Goal: Information Seeking & Learning: Learn about a topic

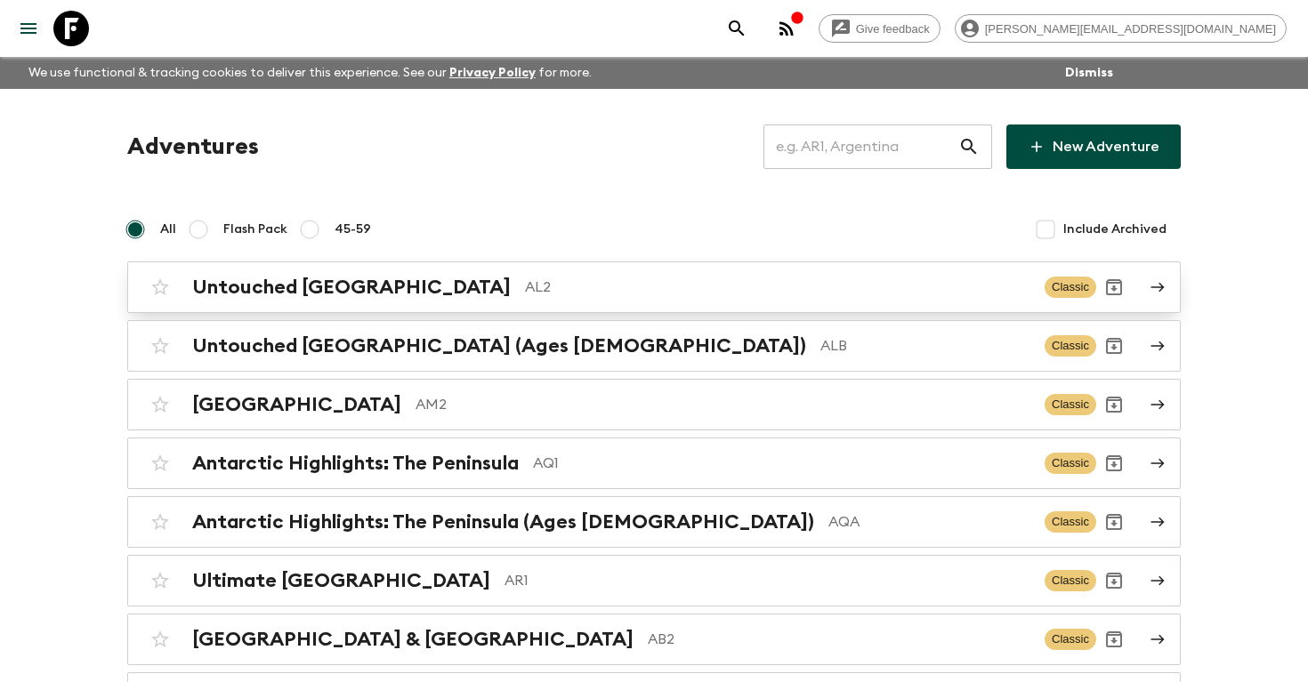
click at [525, 278] on p "AL2" at bounding box center [777, 287] width 505 height 21
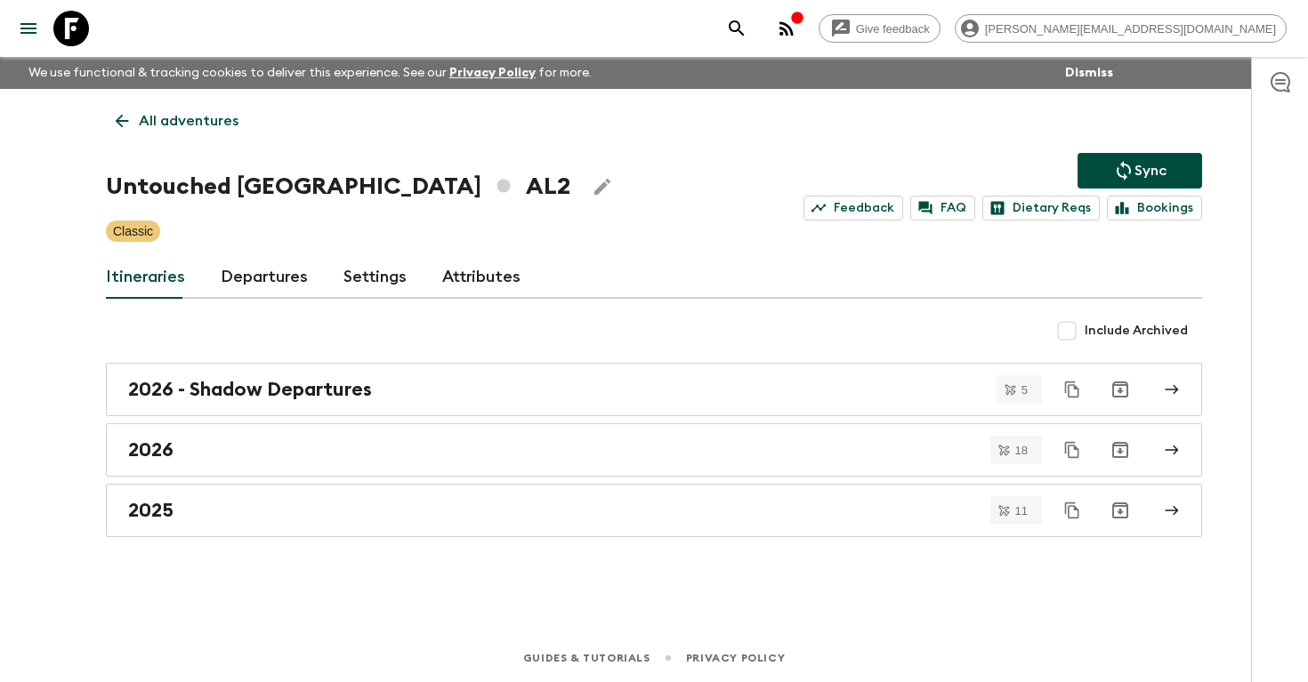
click at [276, 274] on link "Departures" at bounding box center [264, 277] width 87 height 43
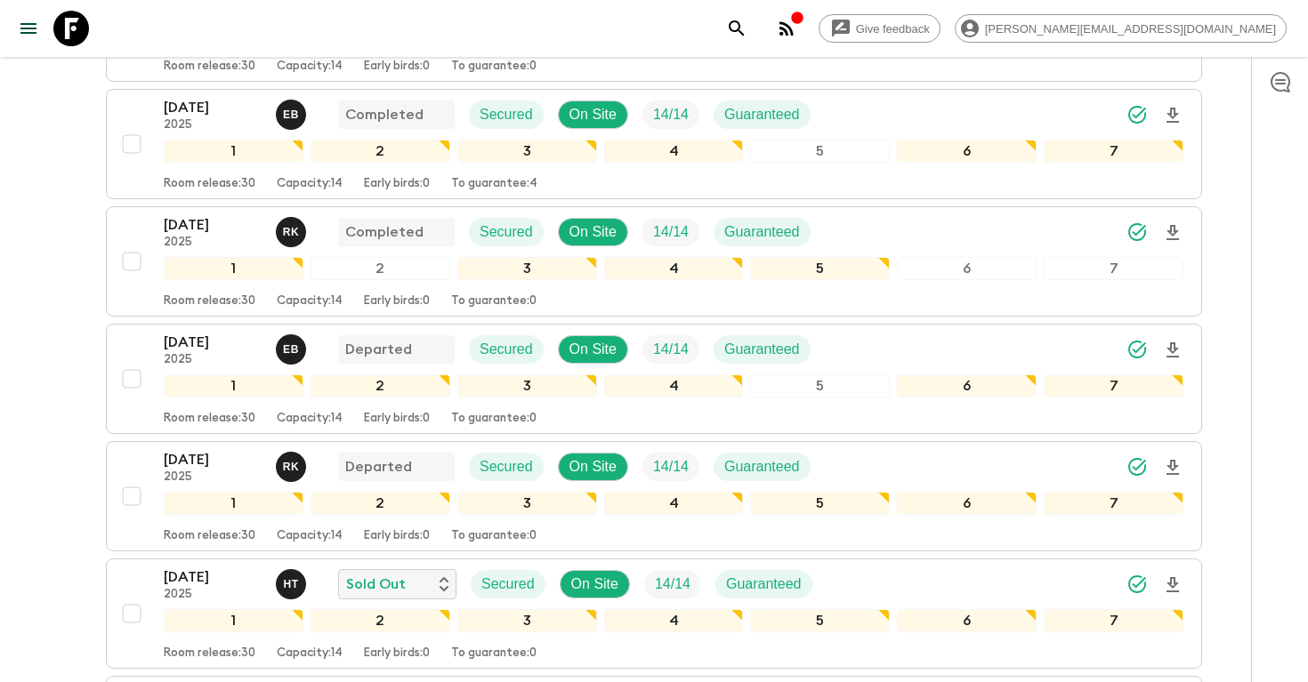
scroll to position [465, 0]
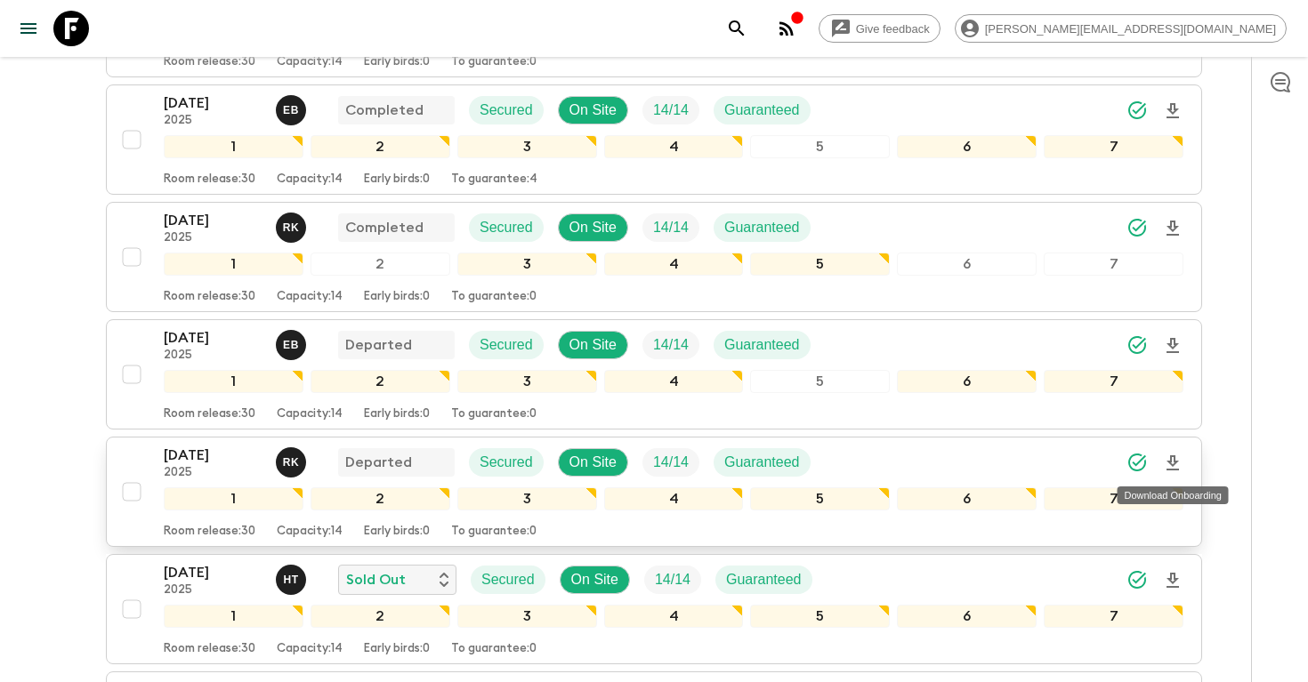
click at [1175, 461] on icon "Download Onboarding" at bounding box center [1172, 462] width 12 height 15
click at [744, 24] on icon "search adventures" at bounding box center [736, 27] width 15 height 15
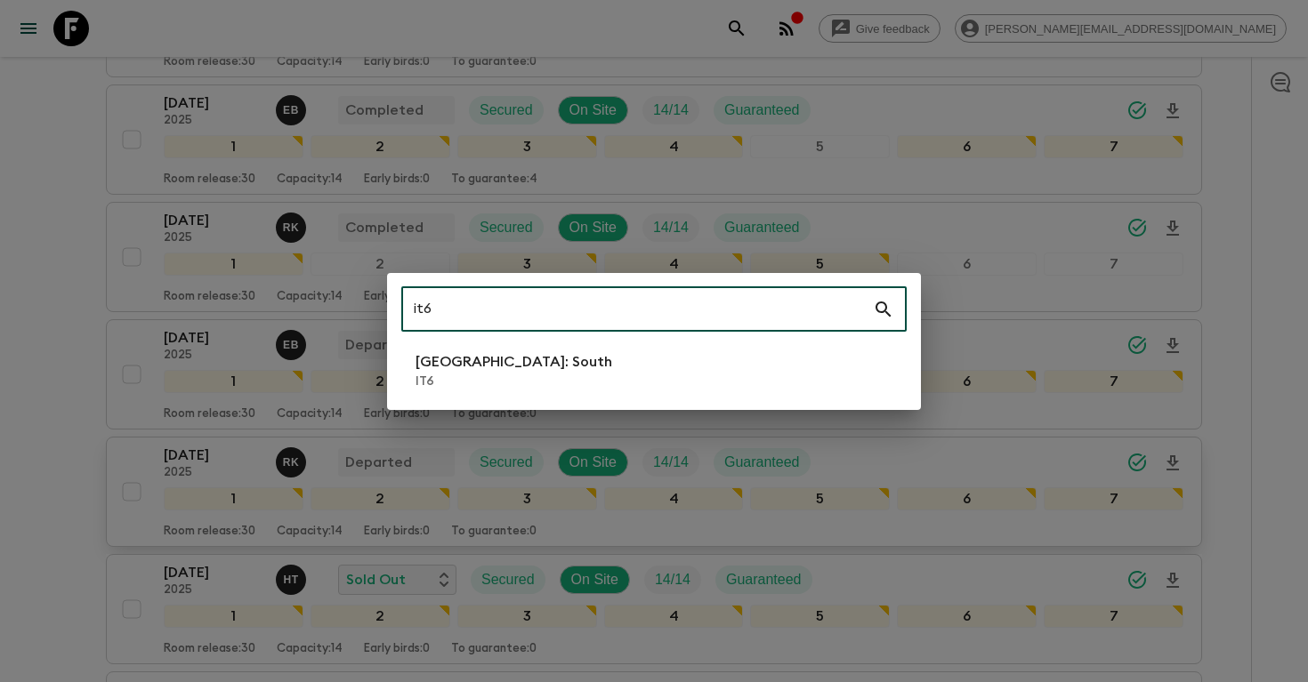
type input "it6"
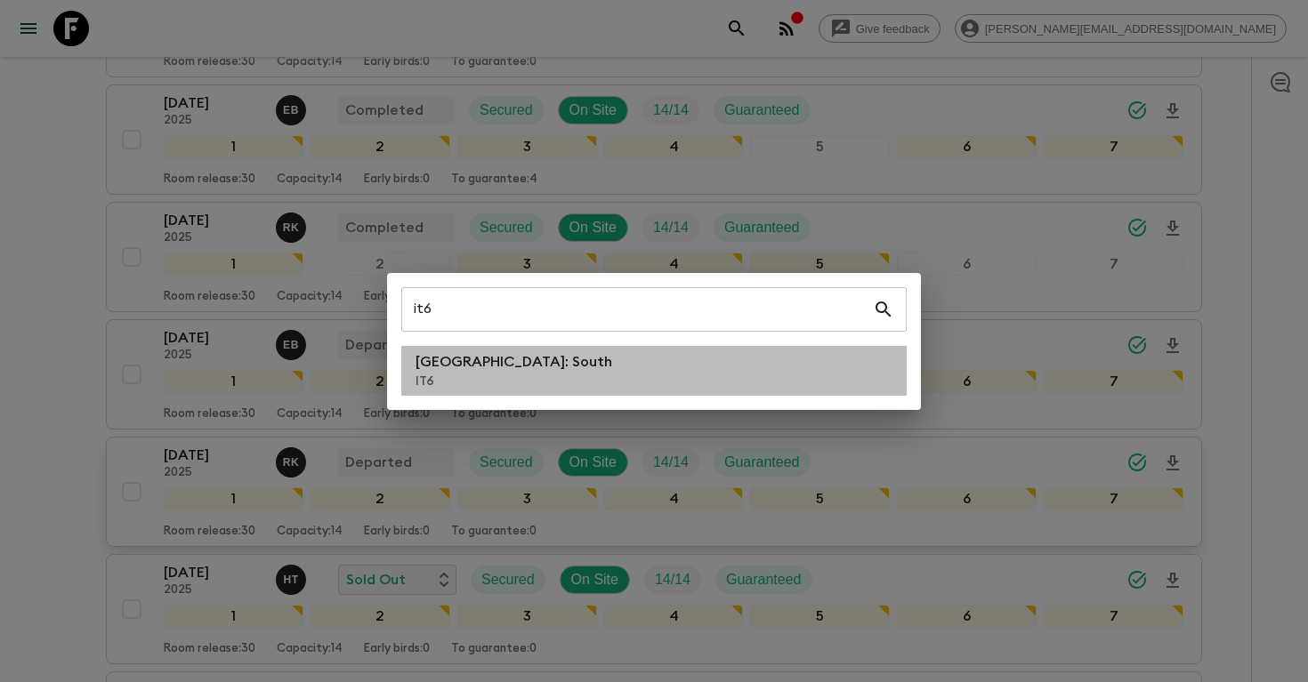
click at [468, 360] on p "Italy: South" at bounding box center [513, 361] width 197 height 21
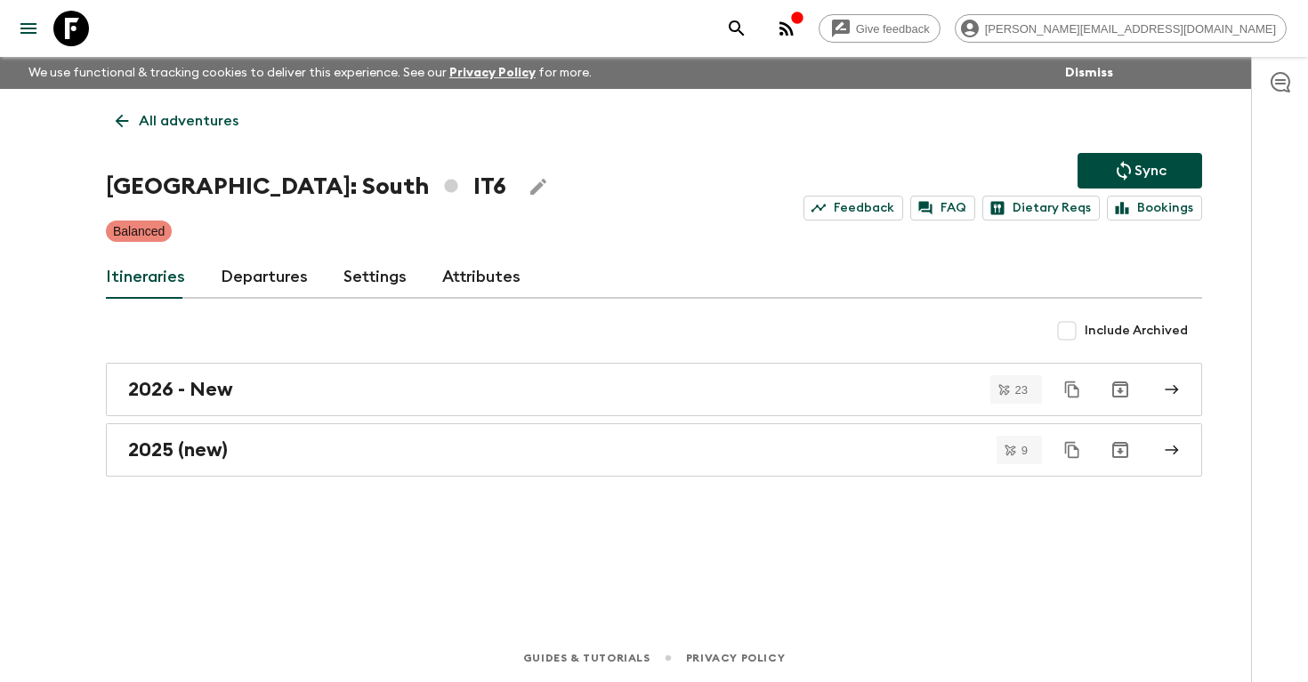
click at [266, 271] on link "Departures" at bounding box center [264, 277] width 87 height 43
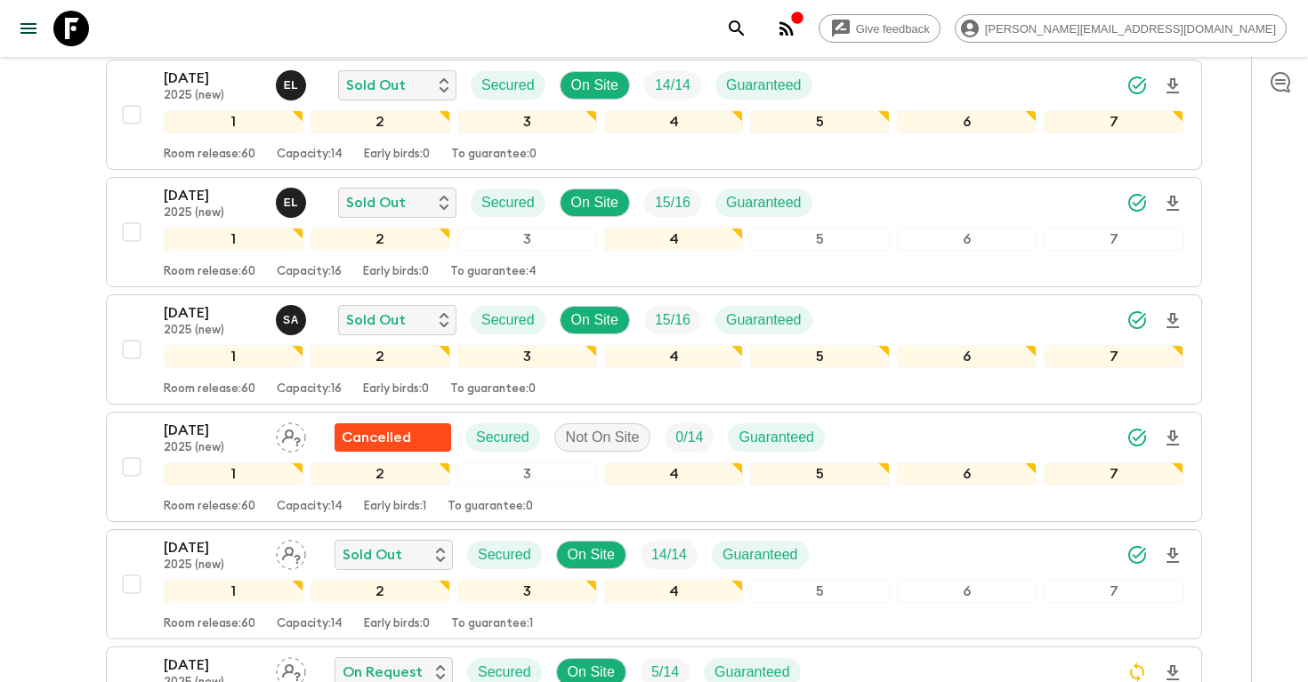
scroll to position [728, 0]
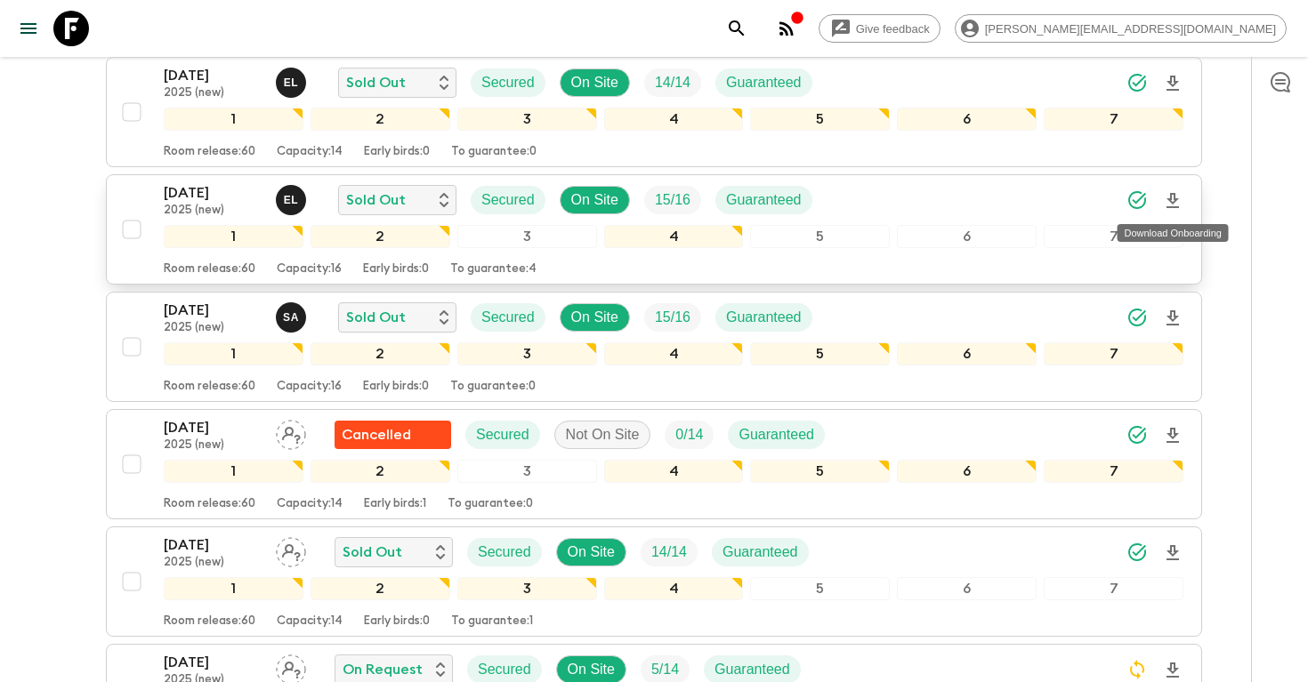
click at [1174, 200] on icon "Download Onboarding" at bounding box center [1172, 200] width 12 height 15
click at [747, 28] on icon "search adventures" at bounding box center [736, 28] width 21 height 21
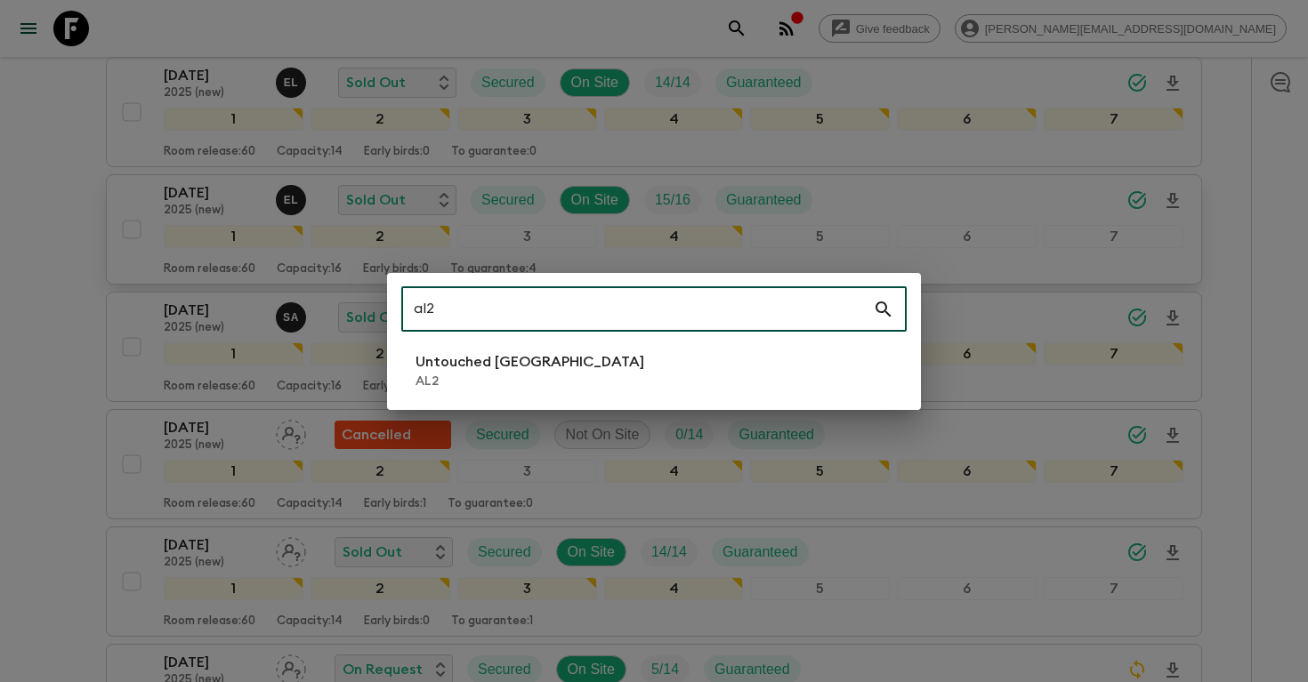
type input "al2"
click at [544, 373] on p "AL2" at bounding box center [529, 382] width 229 height 18
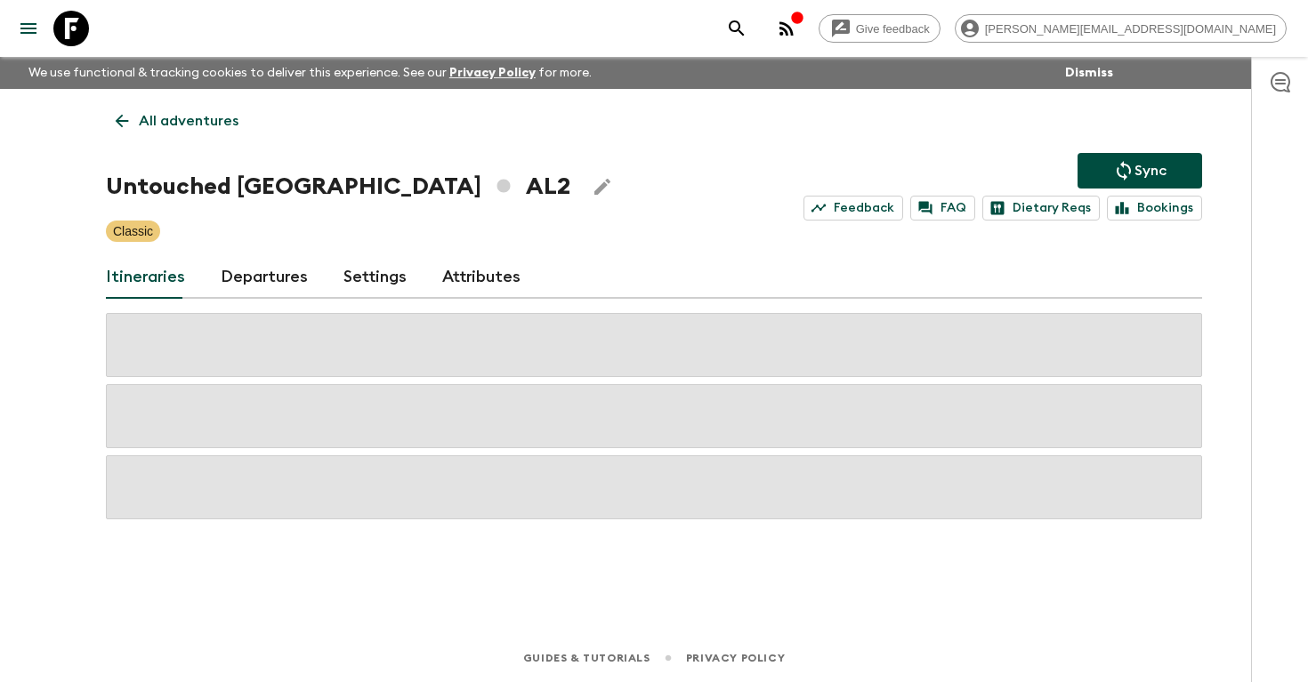
click at [251, 277] on link "Departures" at bounding box center [264, 277] width 87 height 43
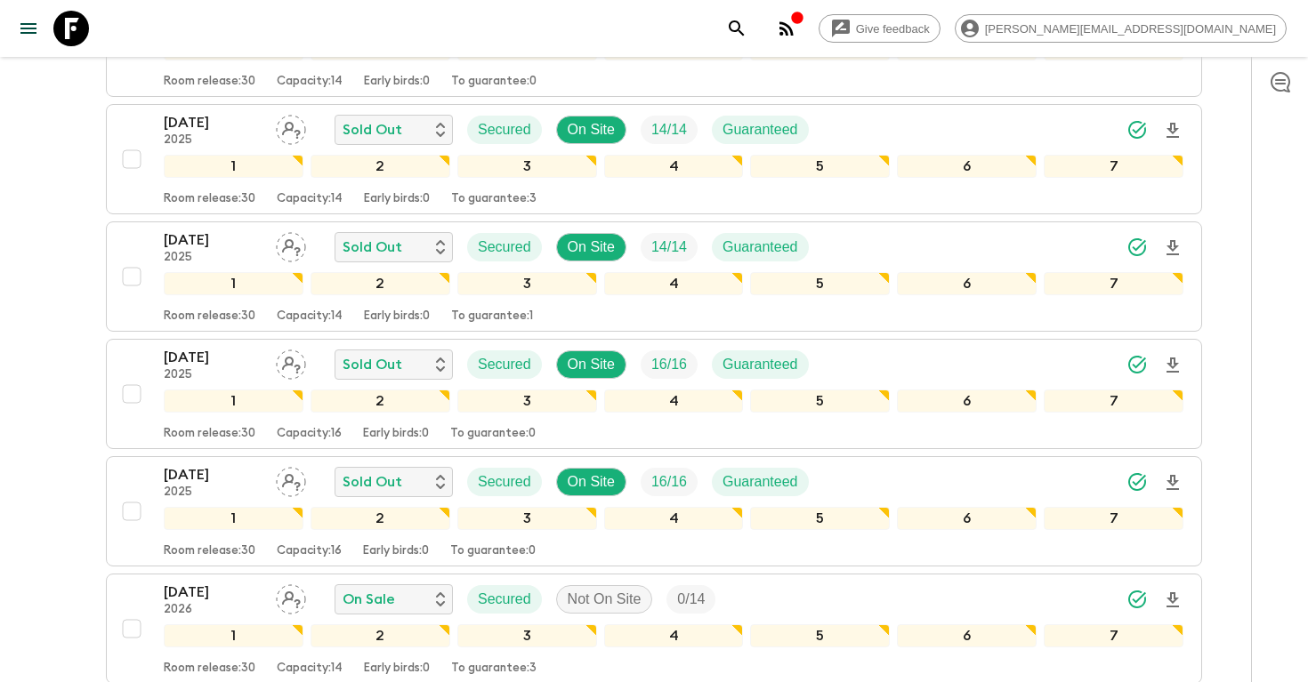
scroll to position [1174, 0]
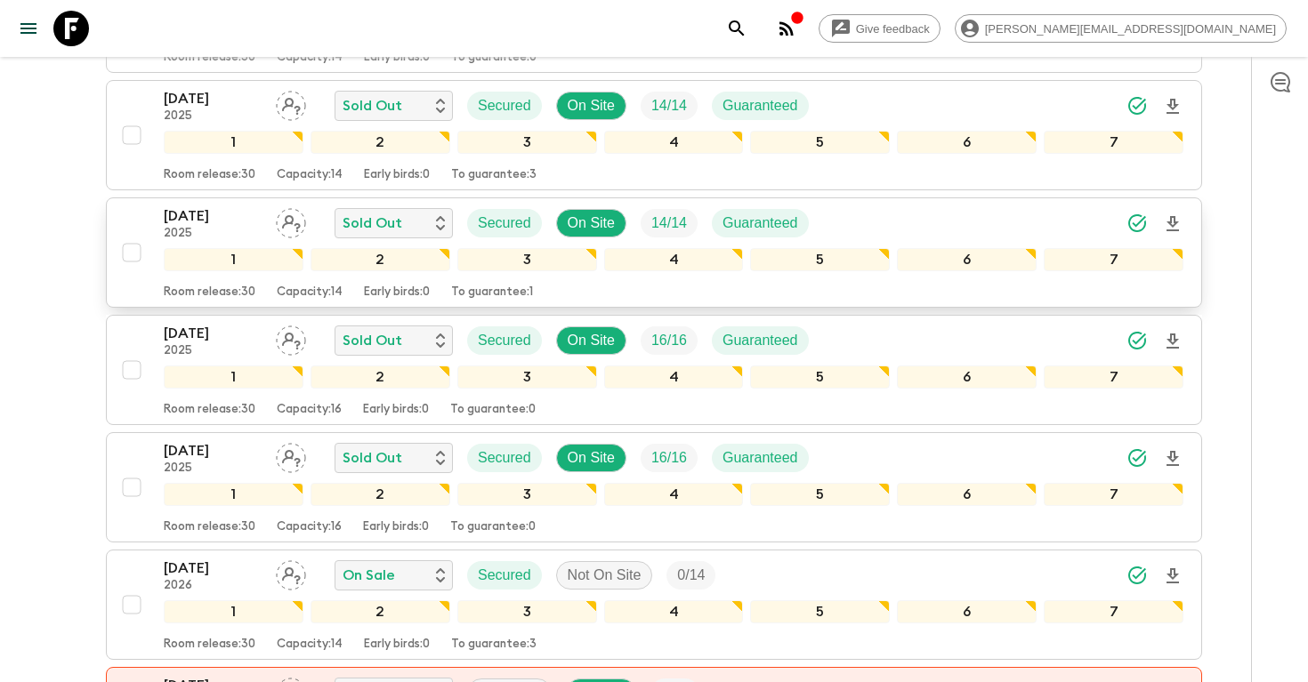
click at [1173, 223] on icon "Download Onboarding" at bounding box center [1172, 223] width 21 height 21
click at [747, 28] on icon "search adventures" at bounding box center [736, 28] width 21 height 21
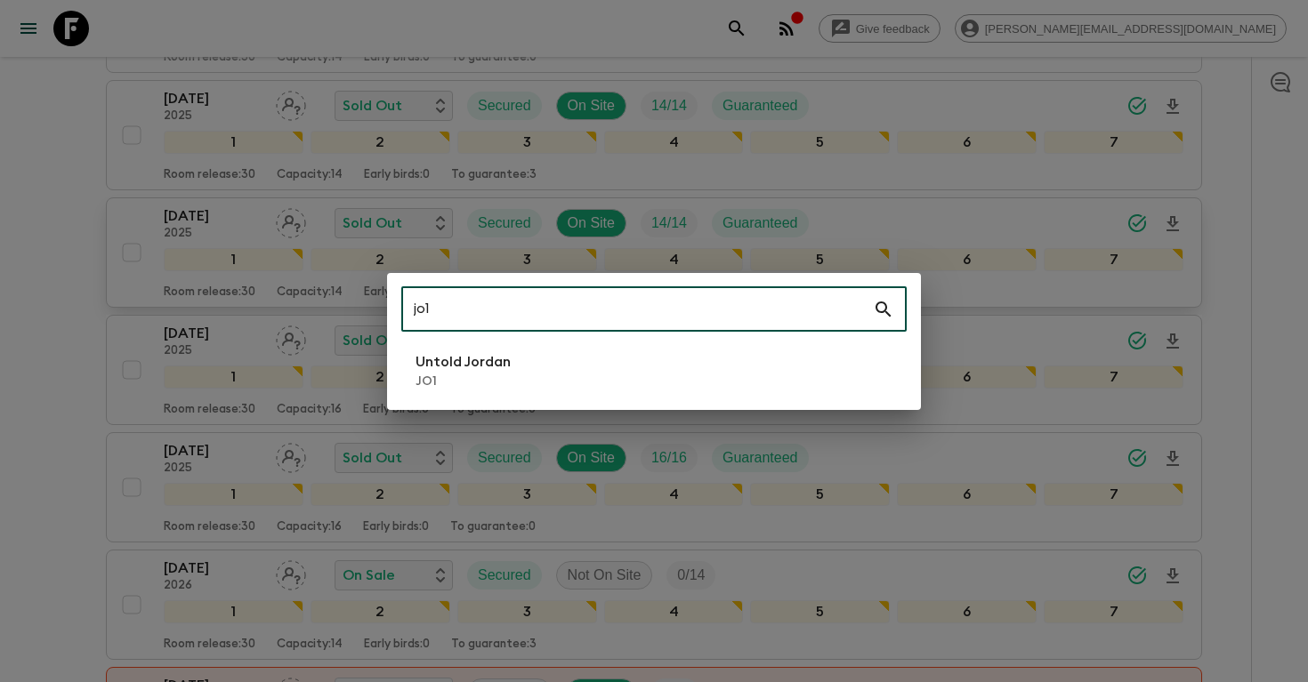
type input "jo1"
click at [521, 375] on li "Untold Jordan JO1" at bounding box center [653, 371] width 505 height 50
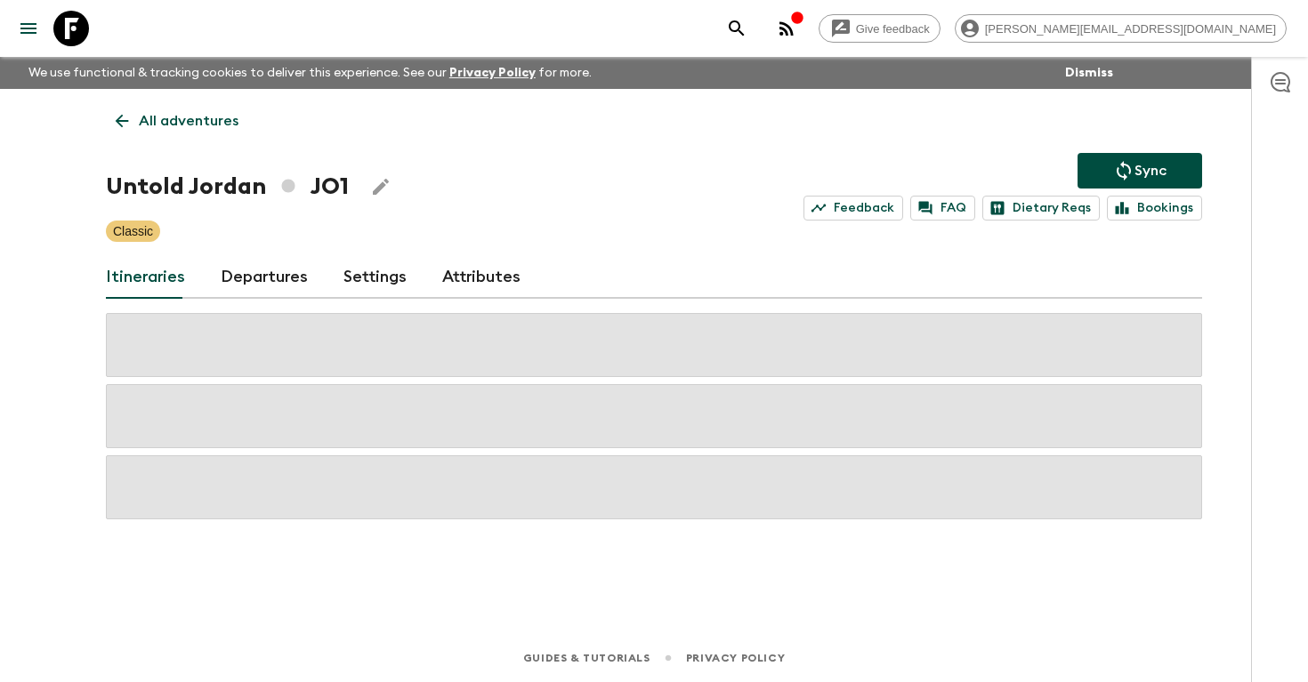
click at [253, 276] on link "Departures" at bounding box center [264, 277] width 87 height 43
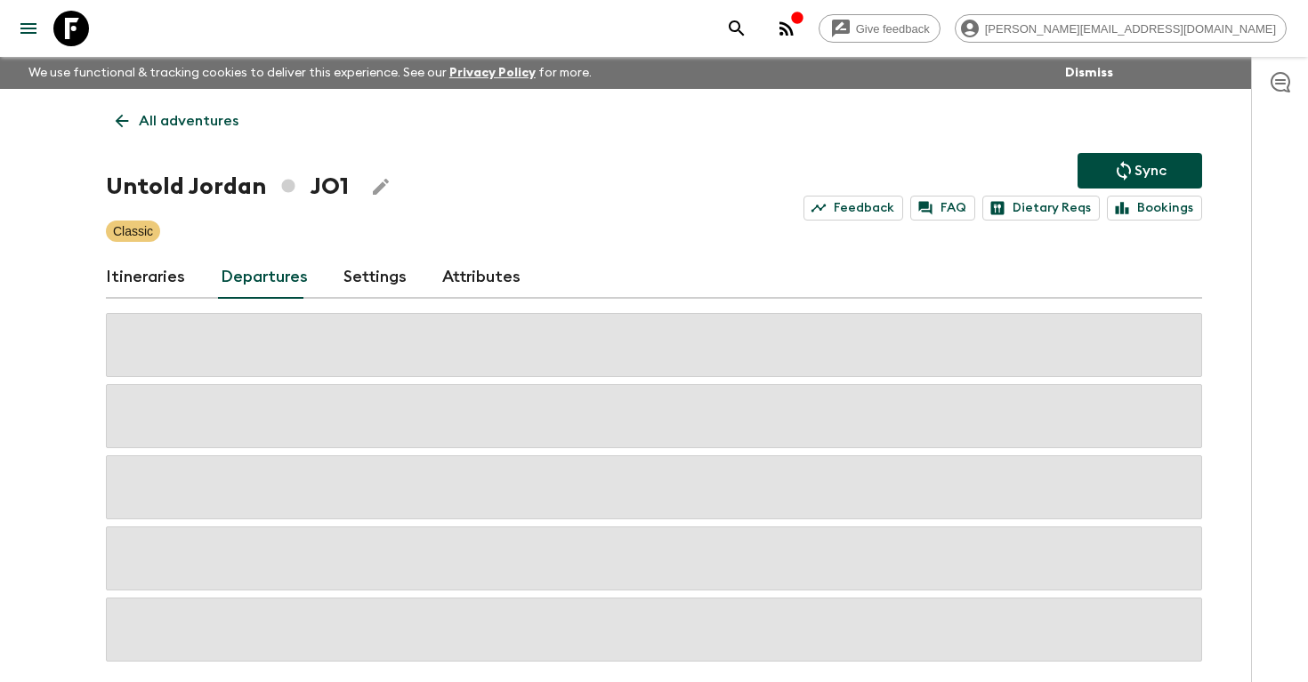
click at [42, 278] on div "Give feedback brodie.w@flashpack.com We use functional & tracking cookies to de…" at bounding box center [654, 380] width 1308 height 760
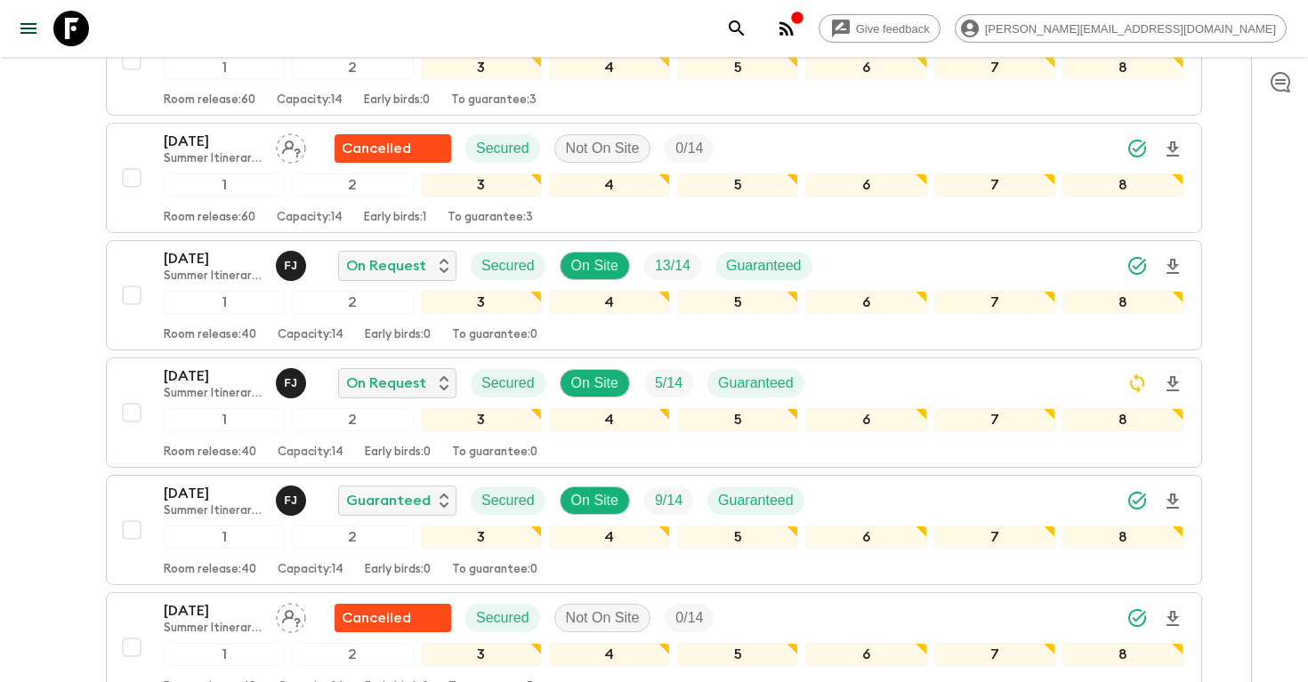
scroll to position [2643, 0]
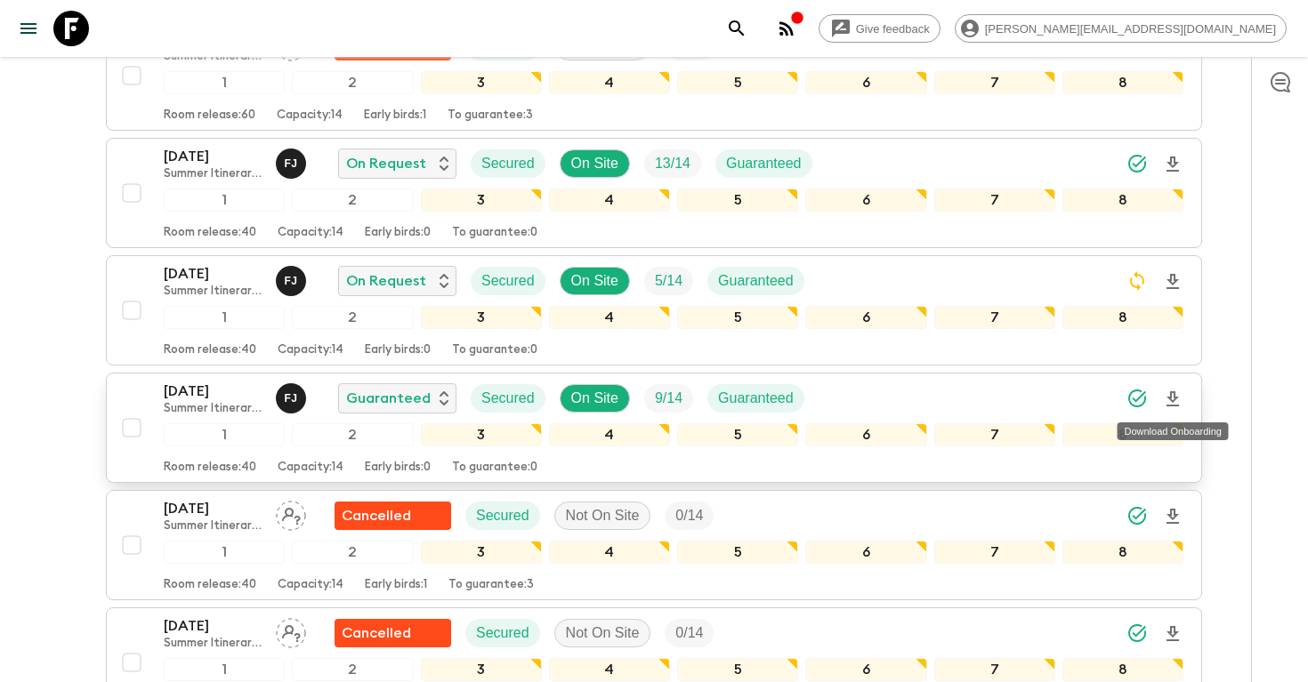
click at [1173, 399] on icon "Download Onboarding" at bounding box center [1172, 398] width 12 height 15
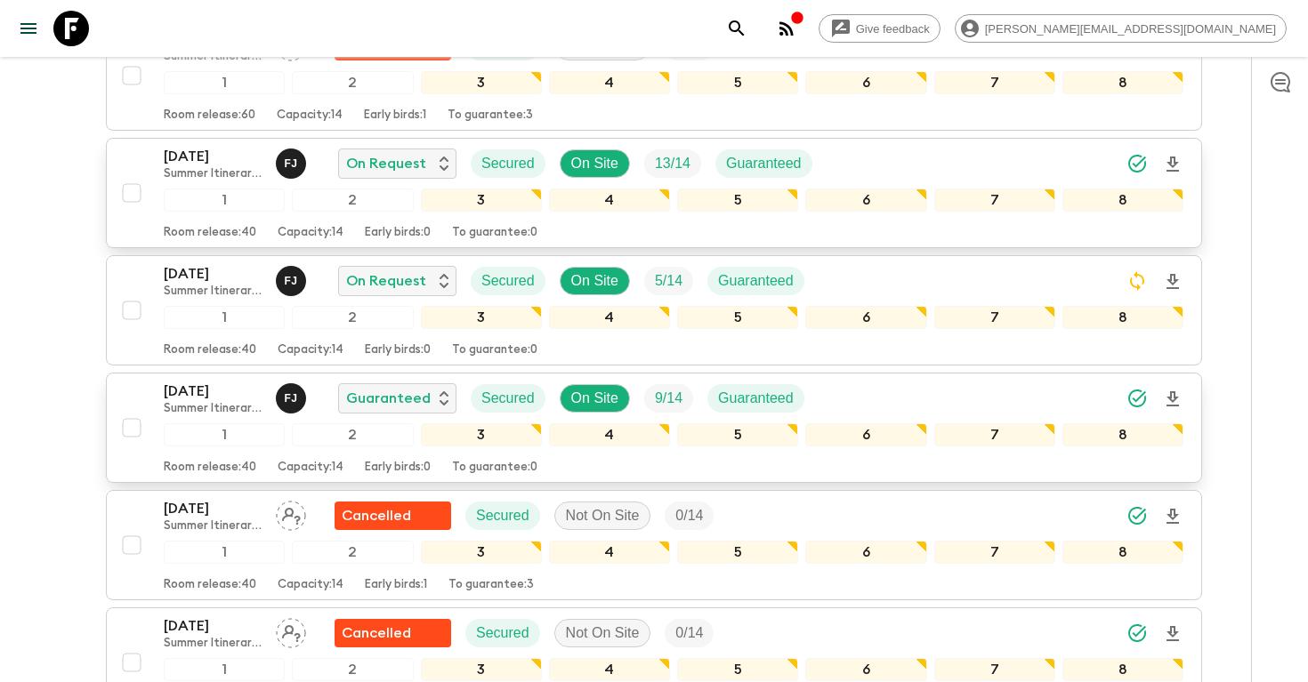
click at [173, 164] on p "06 Sep 2025" at bounding box center [213, 156] width 98 height 21
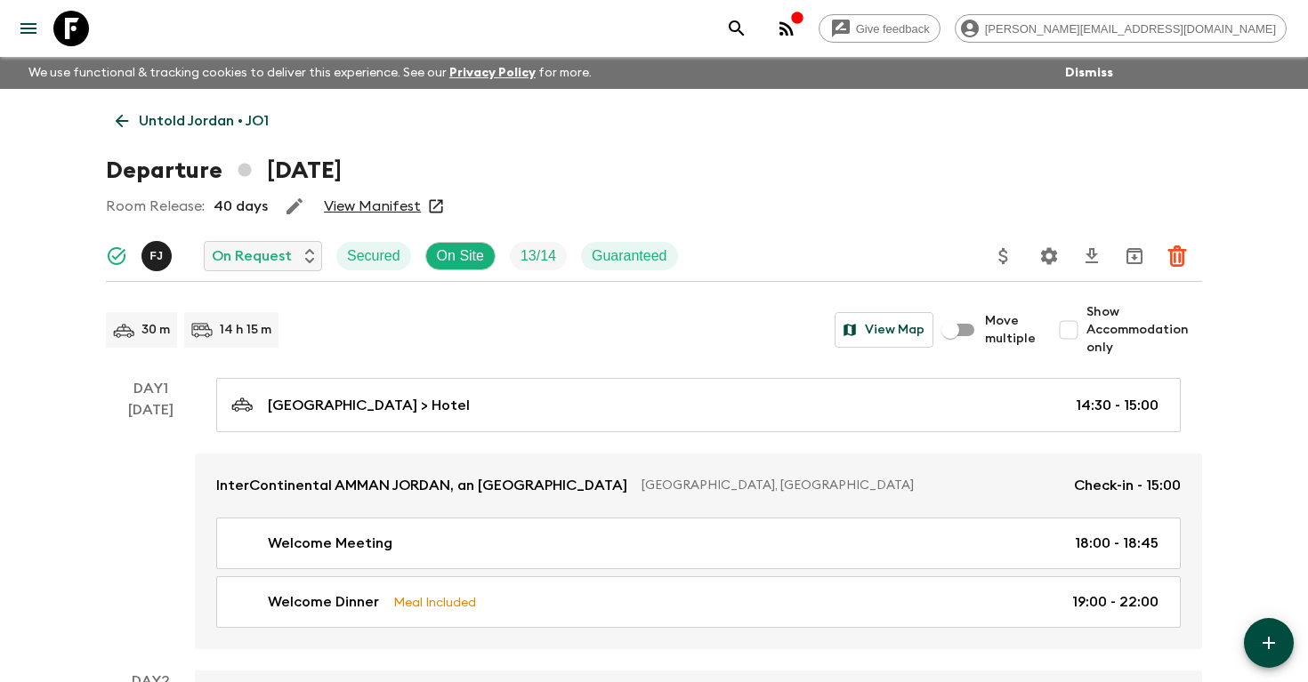
click at [744, 28] on icon "search adventures" at bounding box center [736, 27] width 15 height 15
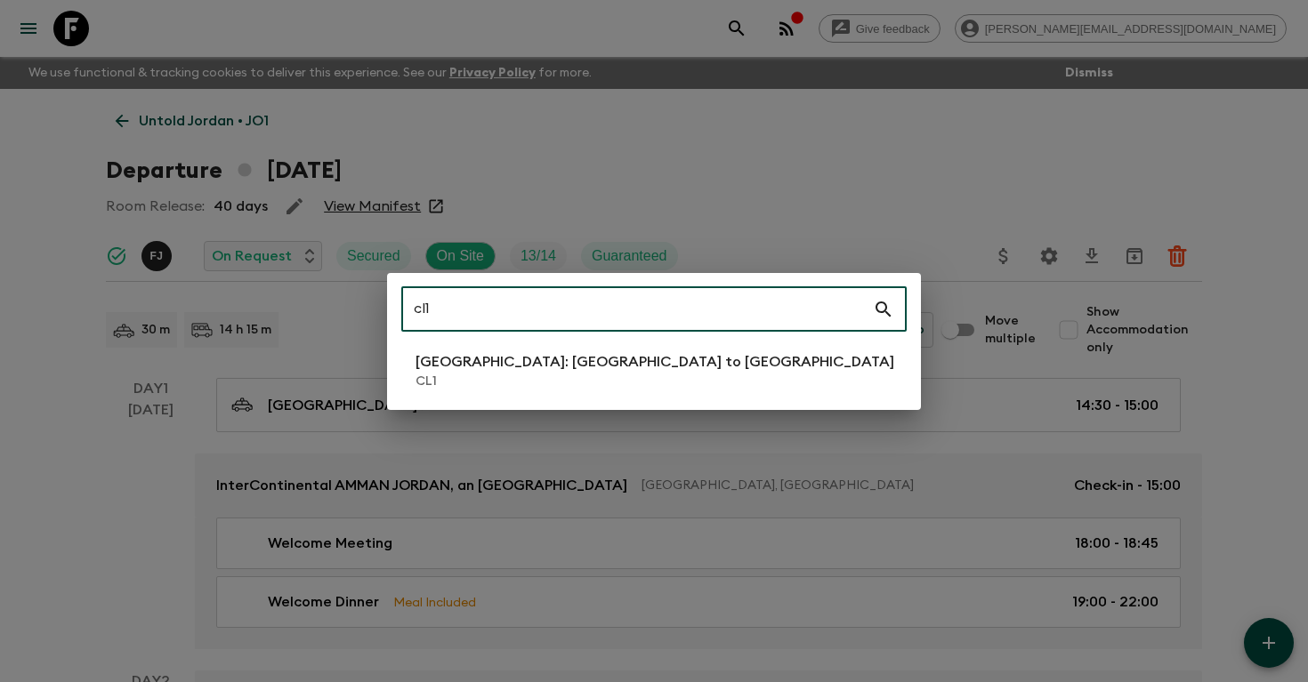
type input "cl1"
click at [503, 356] on p "Chile: Santiago to Patagonia" at bounding box center [654, 361] width 479 height 21
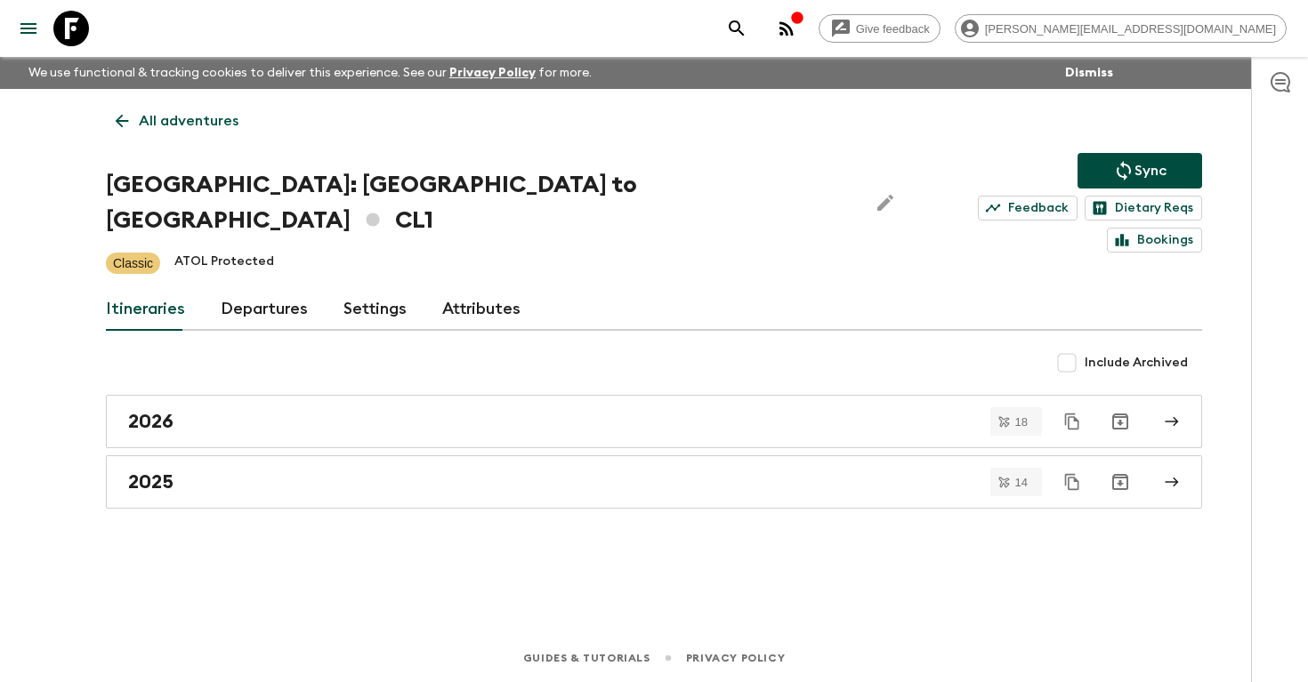
click at [254, 289] on link "Departures" at bounding box center [264, 309] width 87 height 43
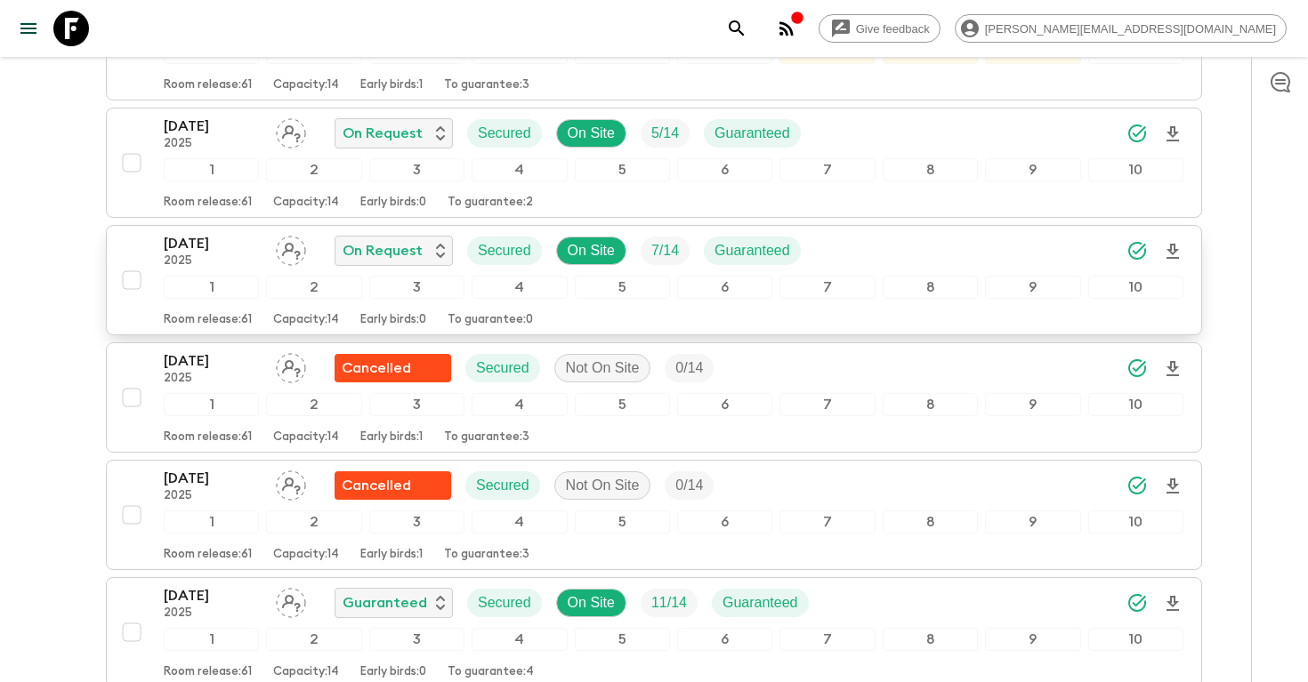
scroll to position [3469, 0]
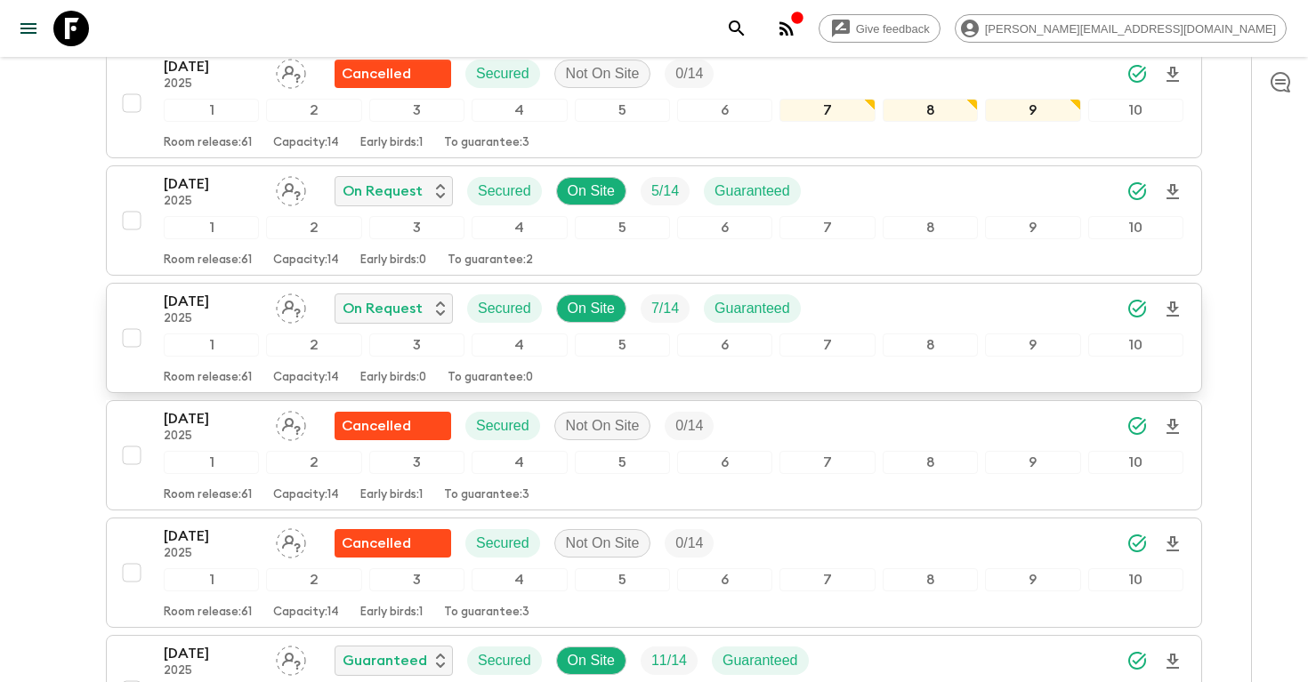
click at [1178, 299] on icon "Download Onboarding" at bounding box center [1172, 309] width 21 height 21
click at [747, 20] on icon "search adventures" at bounding box center [736, 28] width 21 height 21
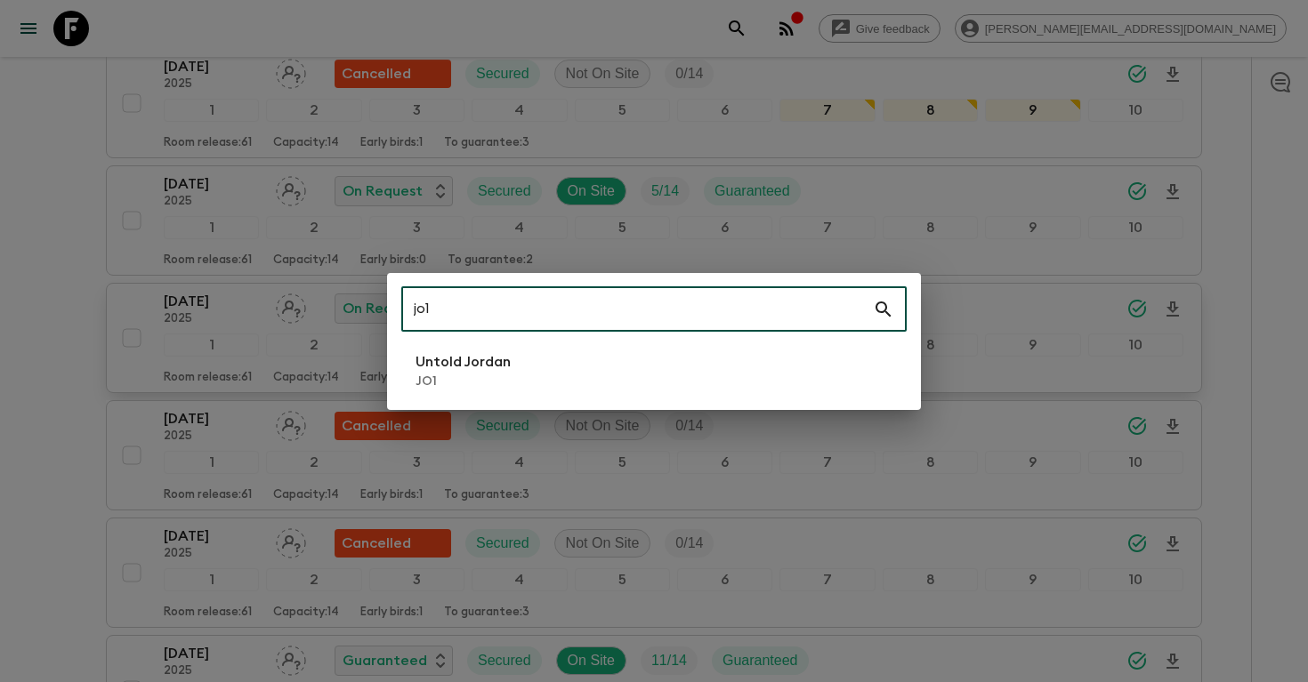
type input "jo1"
click at [437, 381] on p "JO1" at bounding box center [462, 382] width 95 height 18
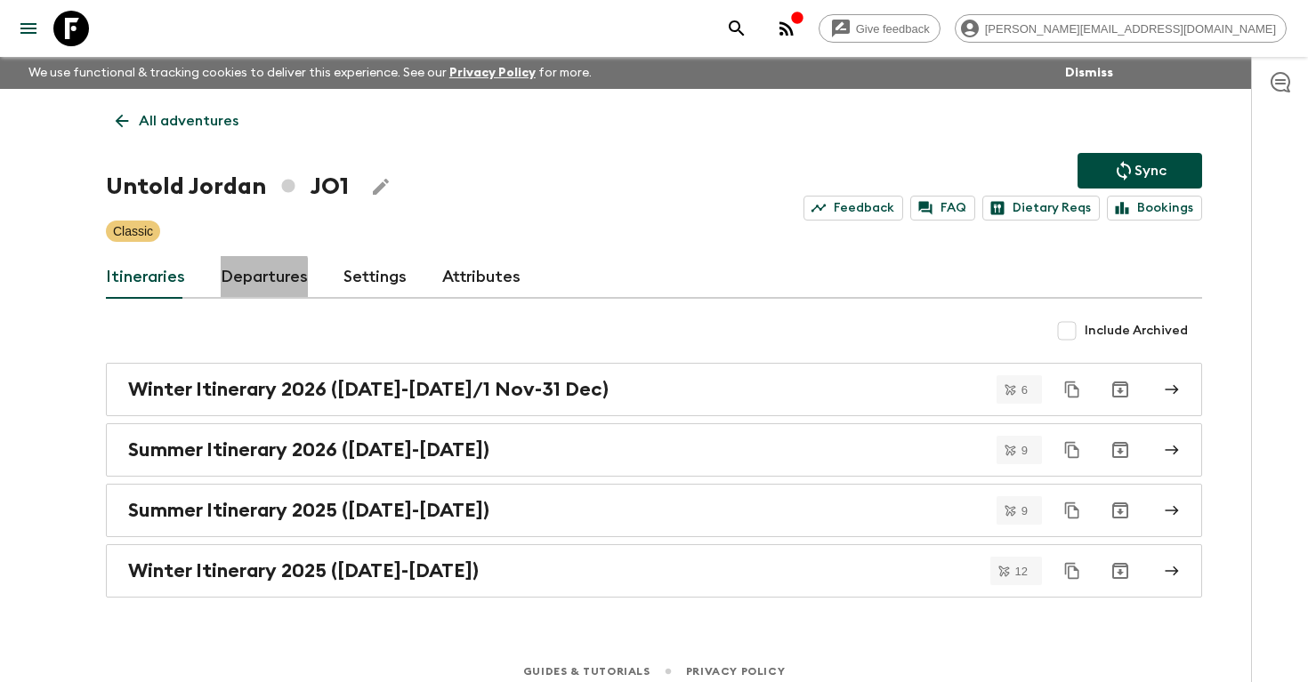
click at [221, 283] on link "Departures" at bounding box center [264, 277] width 87 height 43
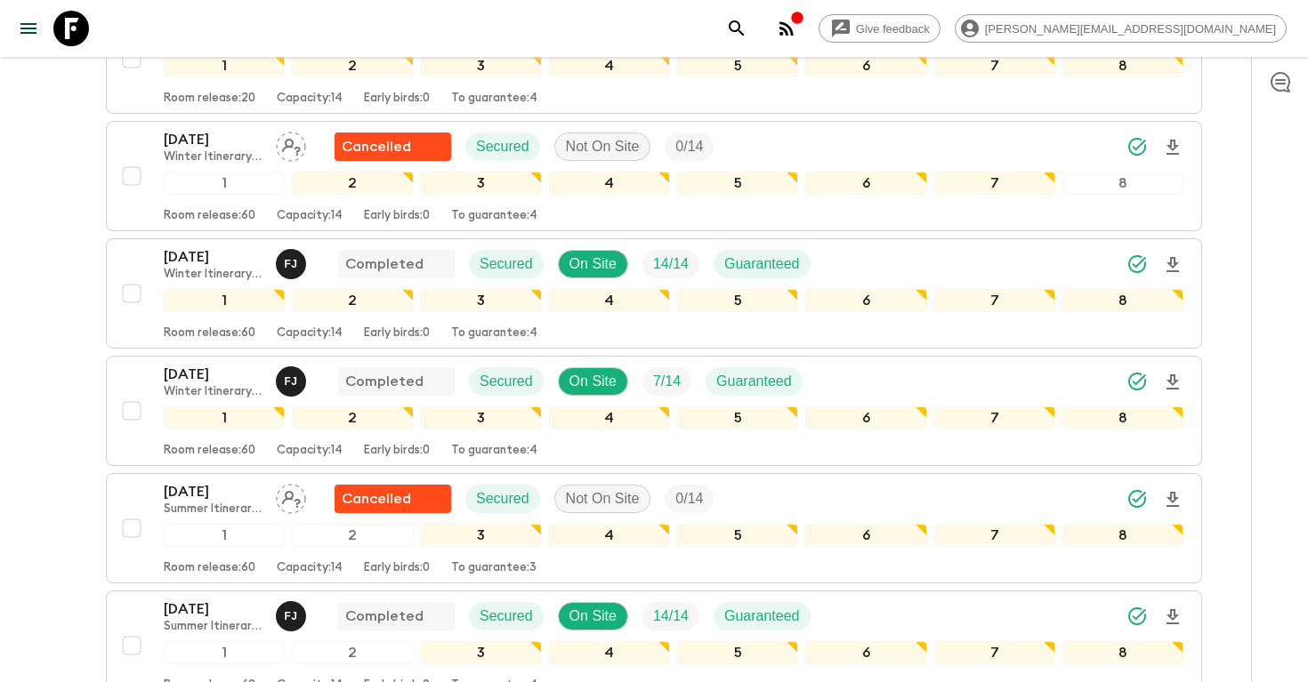
scroll to position [2462, 0]
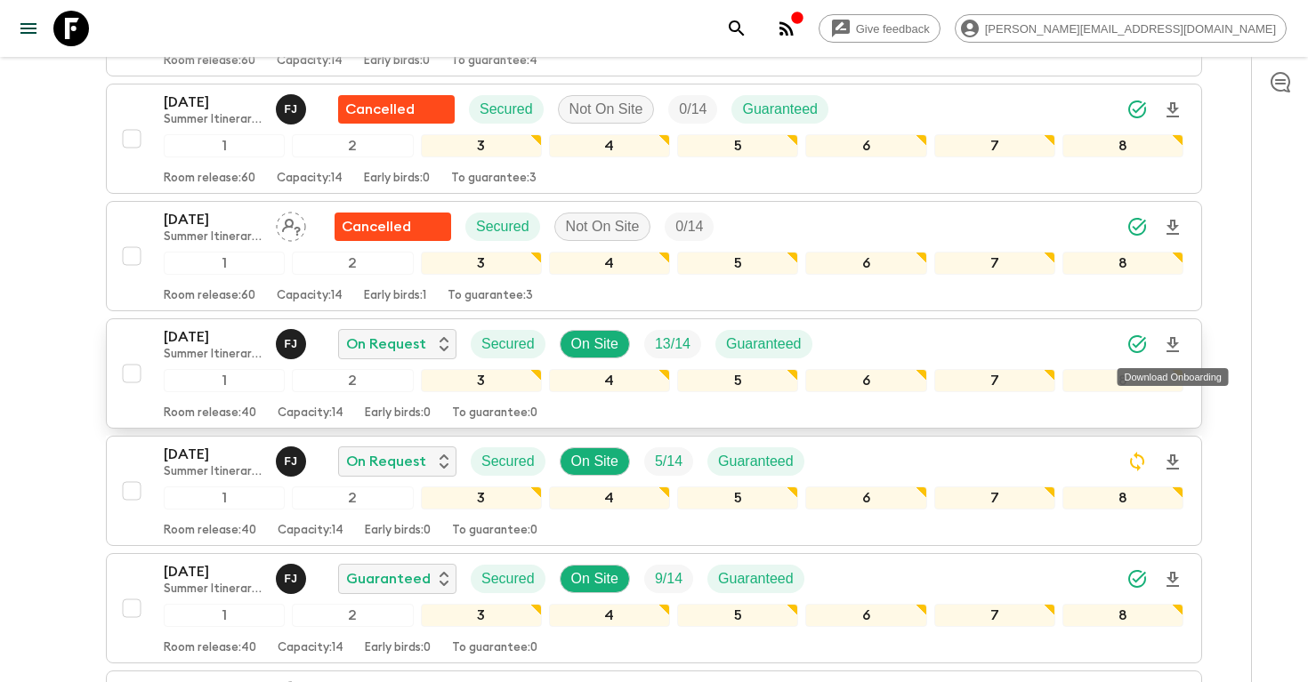
click at [1169, 343] on icon "Download Onboarding" at bounding box center [1172, 344] width 12 height 15
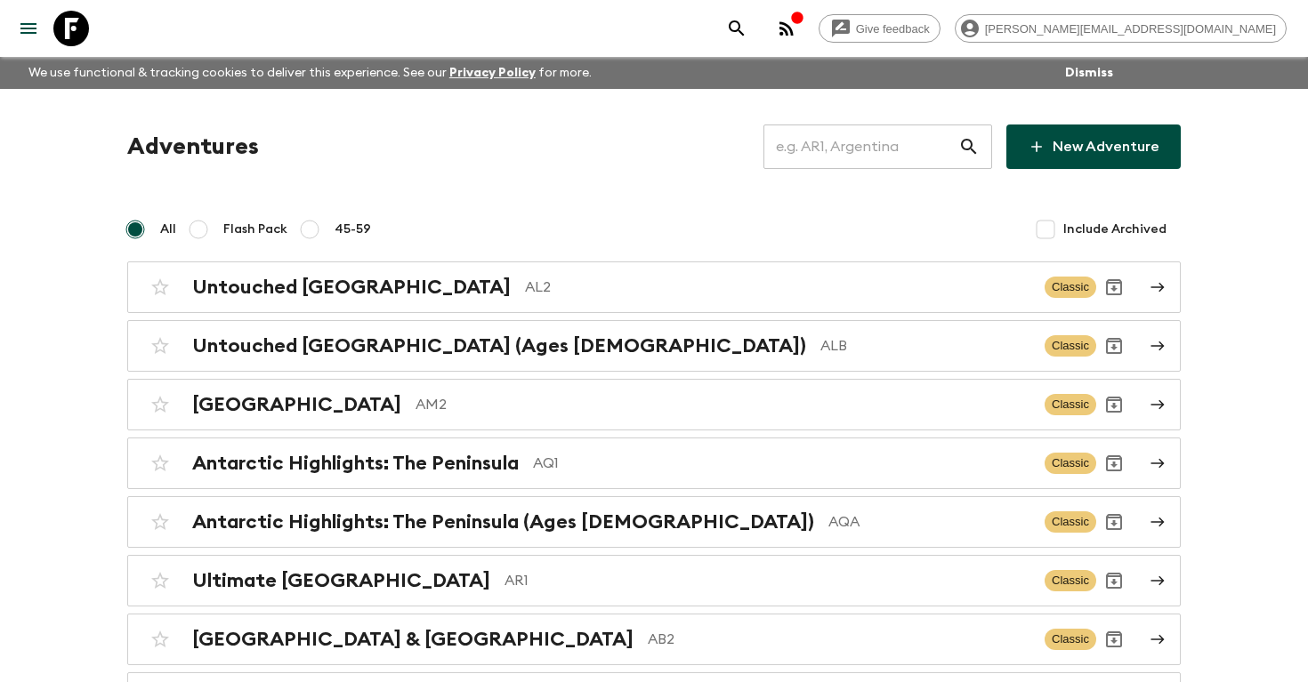
click at [874, 139] on input "text" at bounding box center [860, 147] width 195 height 50
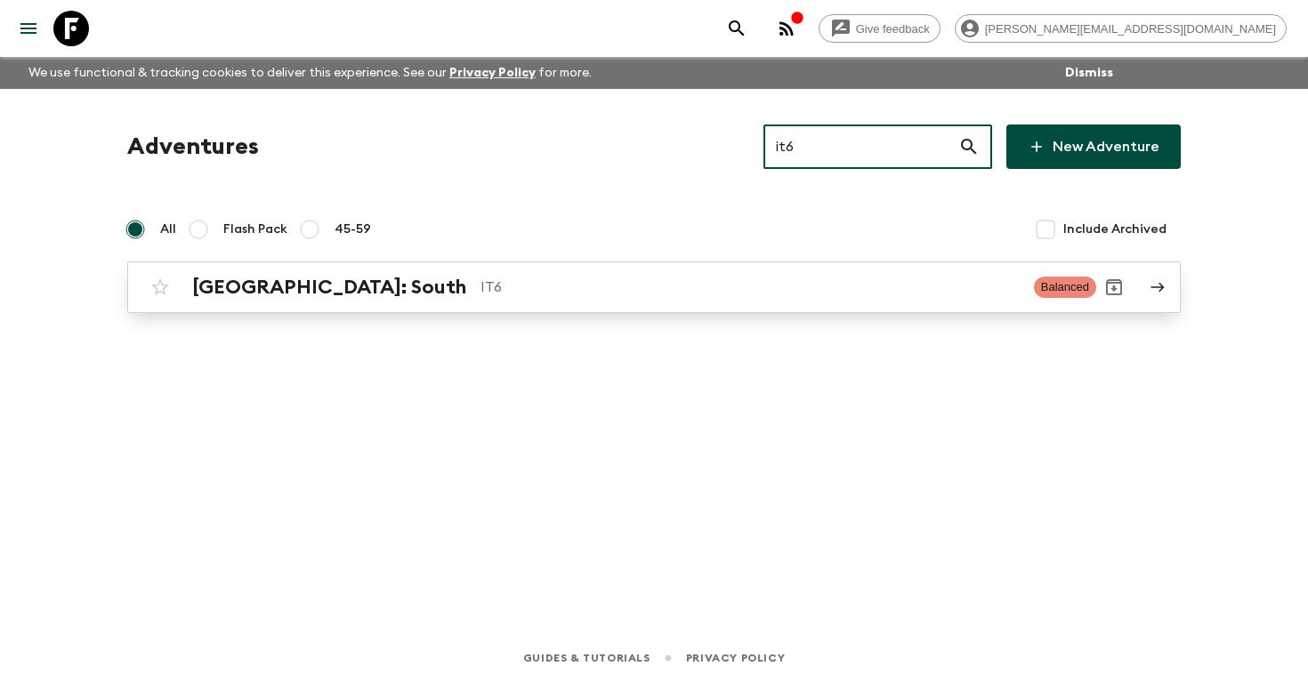
type input "it6"
click at [515, 291] on p "IT6" at bounding box center [749, 287] width 539 height 21
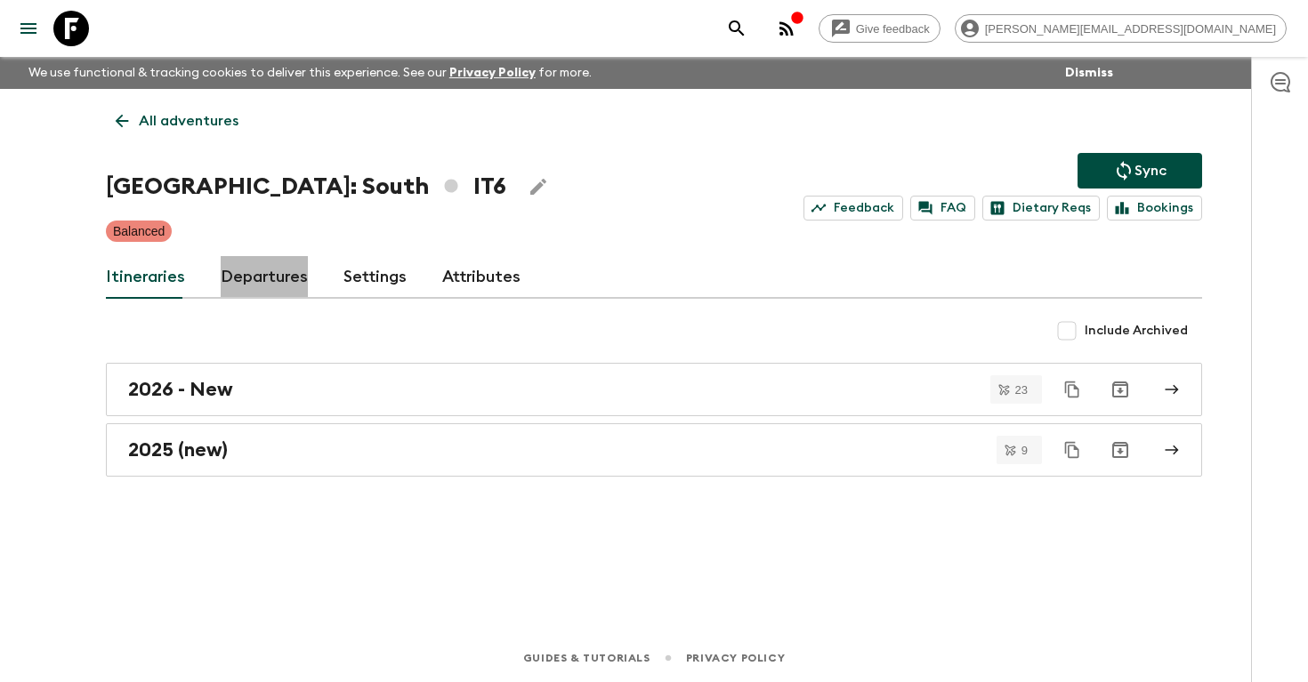
click at [284, 283] on link "Departures" at bounding box center [264, 277] width 87 height 43
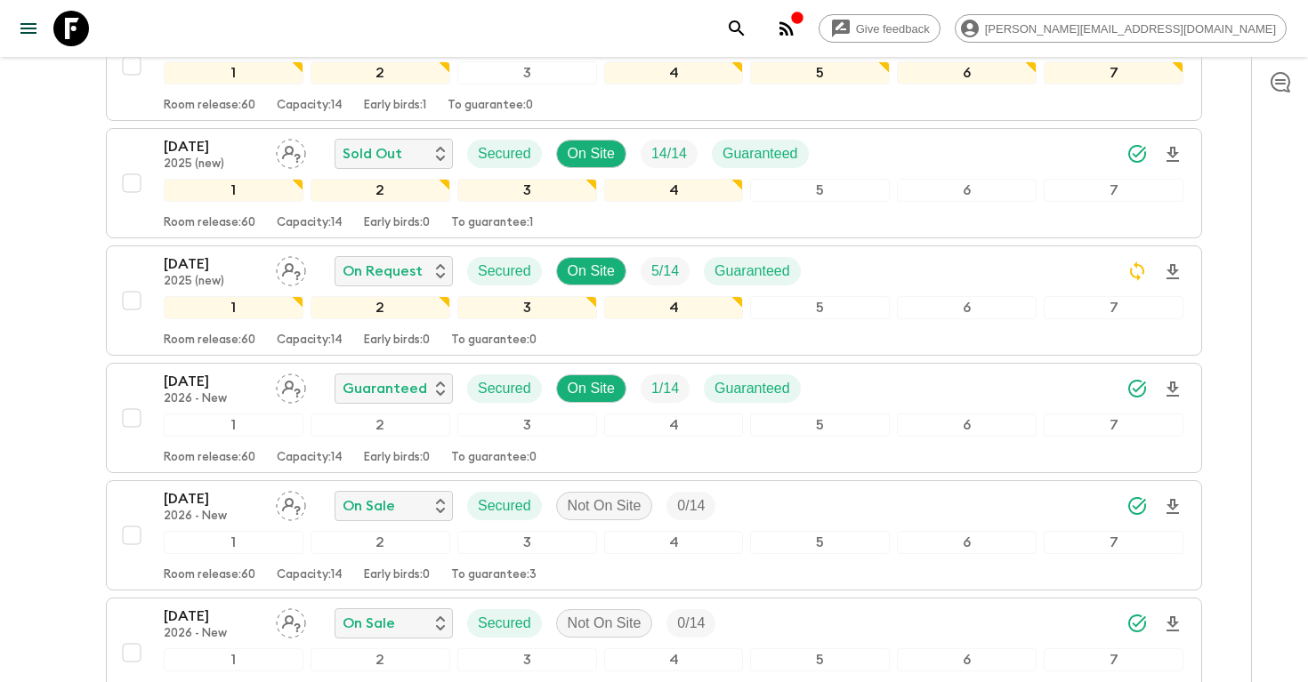
scroll to position [1148, 0]
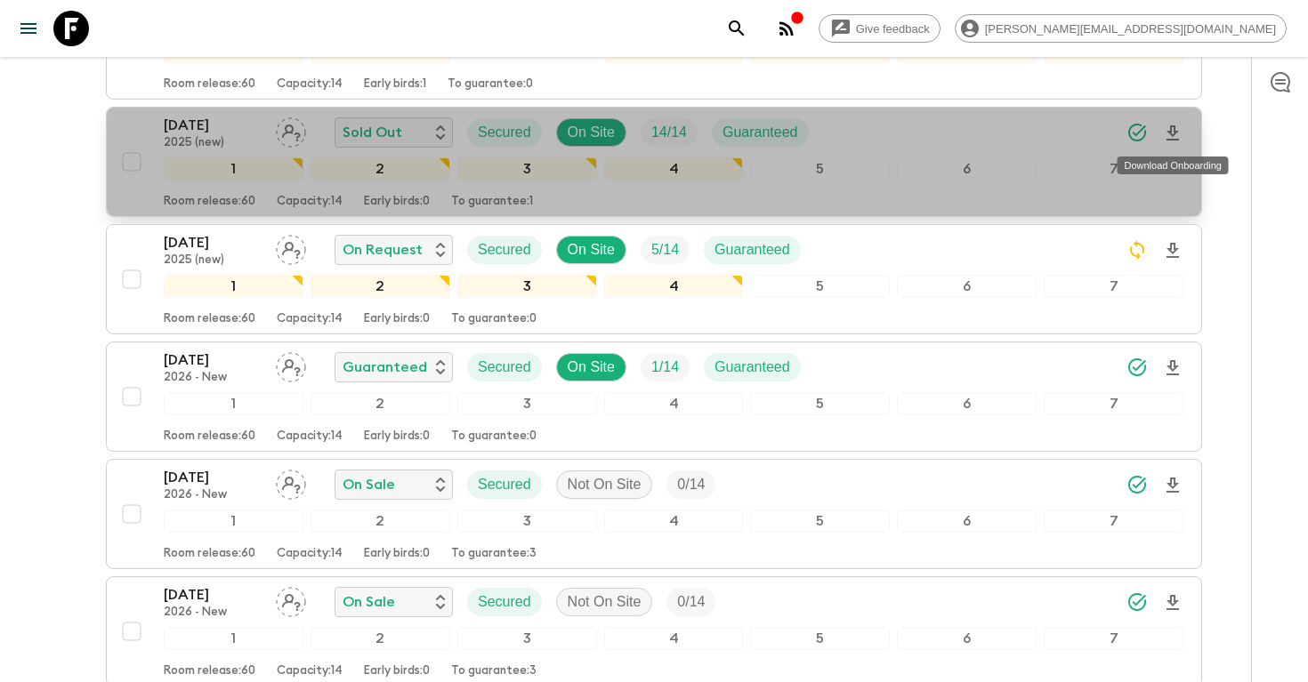
click at [1172, 129] on icon "Download Onboarding" at bounding box center [1172, 133] width 21 height 21
